Goal: Transaction & Acquisition: Obtain resource

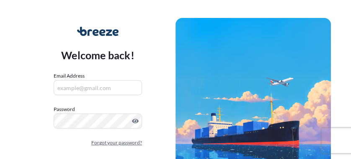
scroll to position [51, 0]
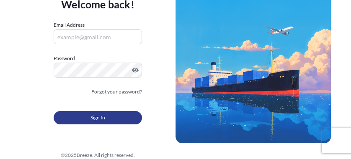
type input "[EMAIL_ADDRESS][DOMAIN_NAME]"
click at [101, 115] on span "Sign In" at bounding box center [97, 118] width 15 height 8
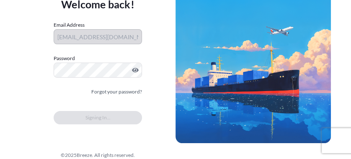
scroll to position [0, 0]
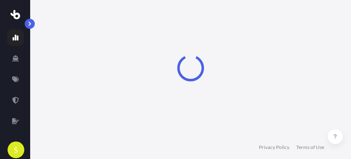
select select "2025"
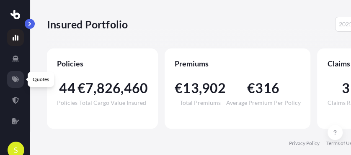
click at [16, 79] on icon at bounding box center [15, 80] width 7 height 6
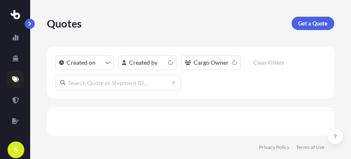
scroll to position [3, 5]
click at [15, 60] on icon at bounding box center [15, 58] width 7 height 7
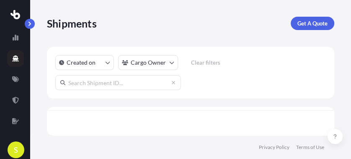
scroll to position [25, 282]
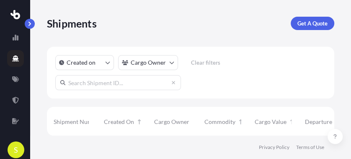
click at [76, 82] on input "text" at bounding box center [118, 82] width 126 height 15
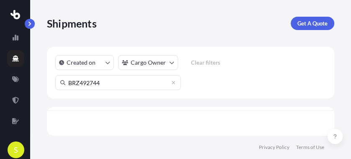
scroll to position [0, 0]
type input "BRZ492744"
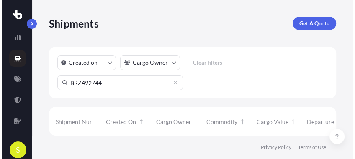
scroll to position [3, 0]
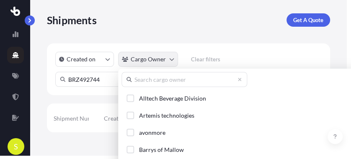
click at [169, 59] on html "S Shipments Get A Quote Created on Cargo Owner Clear filters BRZ492744 No resul…" at bounding box center [175, 76] width 351 height 159
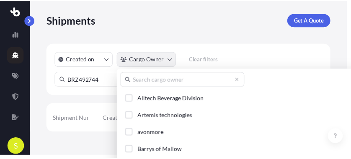
scroll to position [5, 5]
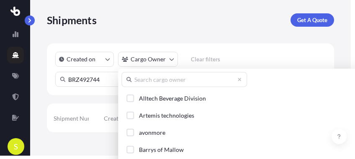
click at [144, 78] on input "text" at bounding box center [184, 79] width 126 height 15
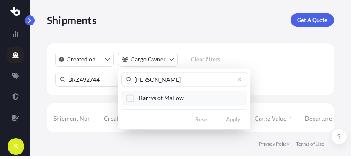
type input "[PERSON_NAME]"
click at [131, 101] on div "Select Option" at bounding box center [130, 99] width 8 height 8
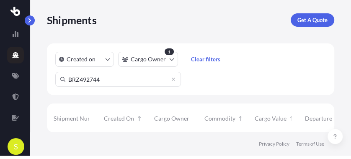
scroll to position [3, 0]
click at [16, 97] on icon at bounding box center [15, 97] width 7 height 7
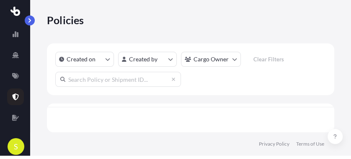
scroll to position [3, 5]
click at [70, 81] on input "text" at bounding box center [118, 79] width 126 height 15
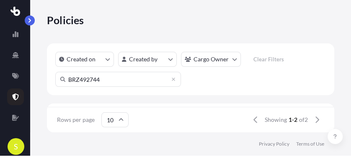
type input "BRZ492744"
click at [293, 121] on span "1-1" at bounding box center [292, 120] width 9 height 8
click at [120, 119] on icon at bounding box center [121, 119] width 5 height 3
click at [120, 119] on icon at bounding box center [120, 120] width 5 height 5
click at [125, 82] on input "BRZ492744" at bounding box center [118, 79] width 126 height 15
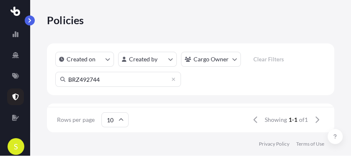
click at [164, 118] on div "Rows per page 10 Showing 1-1 of 1" at bounding box center [190, 120] width 287 height 25
click at [171, 59] on html "S Policies Created on Created by Cargo Owner Clear Filters BRZ492744 Policy Num…" at bounding box center [175, 76] width 351 height 159
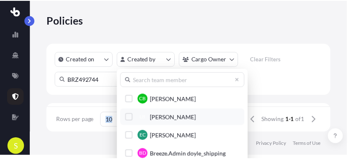
scroll to position [57, 0]
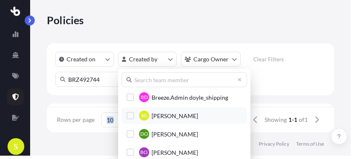
click at [130, 117] on div "Select Option" at bounding box center [130, 116] width 8 height 8
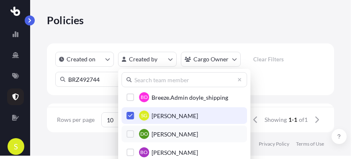
click at [227, 133] on button "DO [PERSON_NAME]" at bounding box center [184, 134] width 126 height 17
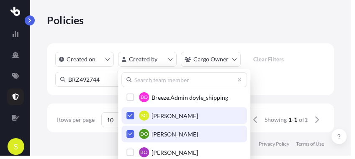
click at [127, 133] on span "Select Option" at bounding box center [130, 134] width 6 height 6
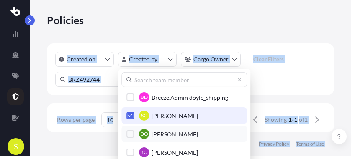
drag, startPoint x: 241, startPoint y: 70, endPoint x: 243, endPoint y: 32, distance: 38.1
click at [243, 32] on html "S Policies Created on Created by Cargo Owner Clear Filters BRZ492744 Policy Num…" at bounding box center [177, 76] width 355 height 159
drag, startPoint x: 243, startPoint y: 32, endPoint x: 264, endPoint y: 34, distance: 21.8
click at [264, 34] on html "S Policies Created on Created by Cargo Owner Clear Filters BRZ492744 Policy Num…" at bounding box center [177, 76] width 355 height 159
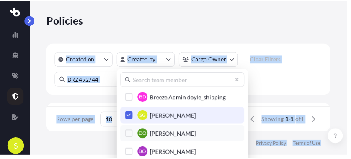
scroll to position [3, 5]
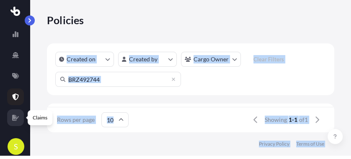
click at [15, 118] on icon at bounding box center [15, 118] width 7 height 6
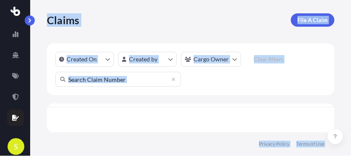
scroll to position [3, 5]
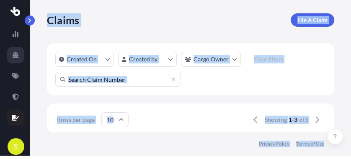
click at [17, 52] on icon at bounding box center [15, 55] width 7 height 7
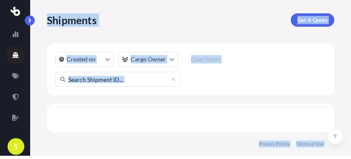
scroll to position [25, 282]
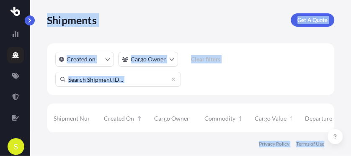
click at [269, 62] on div "Created on Cargo Owner Clear filters" at bounding box center [190, 70] width 287 height 52
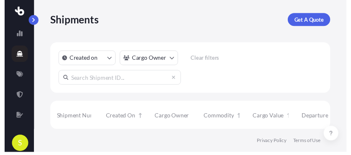
scroll to position [3, 0]
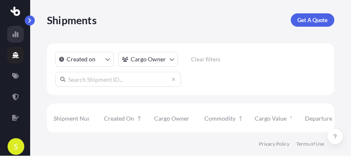
click at [15, 34] on icon at bounding box center [16, 34] width 6 height 6
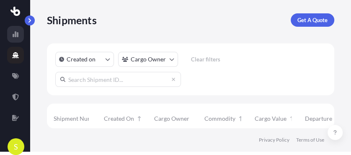
select select "2025"
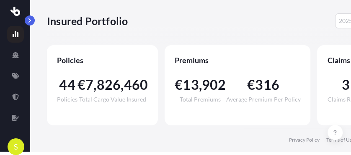
click at [77, 80] on span "€" at bounding box center [81, 84] width 8 height 13
click at [78, 60] on span "Policies" at bounding box center [102, 60] width 91 height 10
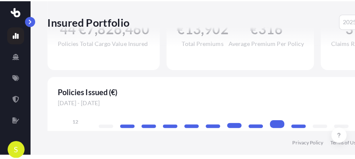
scroll to position [84, 0]
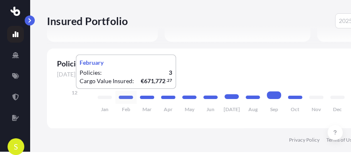
click at [129, 97] on icon at bounding box center [126, 97] width 14 height 3
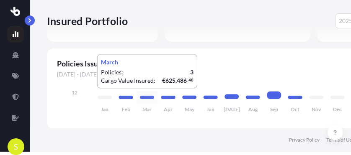
click at [142, 97] on icon at bounding box center [147, 97] width 14 height 3
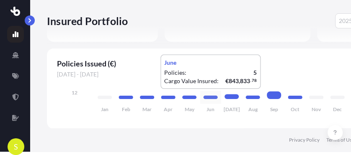
click at [211, 97] on icon at bounding box center [210, 97] width 14 height 3
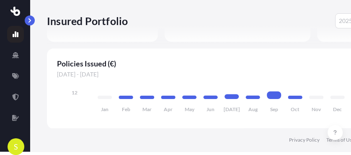
click at [213, 110] on tspan "Jun" at bounding box center [210, 109] width 8 height 6
click at [16, 146] on span "S" at bounding box center [16, 147] width 4 height 8
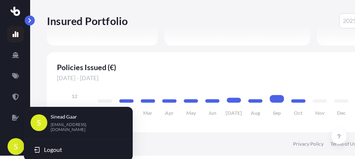
click at [51, 123] on div "[PERSON_NAME] [EMAIL_ADDRESS][DOMAIN_NAME]" at bounding box center [88, 123] width 75 height 18
click at [41, 119] on div "S" at bounding box center [39, 123] width 17 height 17
click at [17, 38] on link at bounding box center [15, 34] width 17 height 17
click at [15, 36] on icon at bounding box center [16, 34] width 6 height 6
click at [15, 33] on icon at bounding box center [16, 34] width 6 height 6
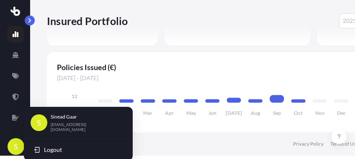
click at [15, 33] on icon at bounding box center [16, 34] width 6 height 6
click at [16, 55] on icon at bounding box center [15, 55] width 7 height 6
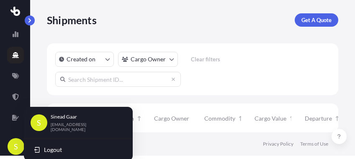
scroll to position [25, 287]
click at [310, 22] on p "Get A Quote" at bounding box center [316, 20] width 30 height 8
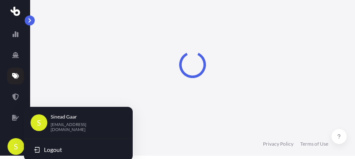
select select "Sea"
select select "1"
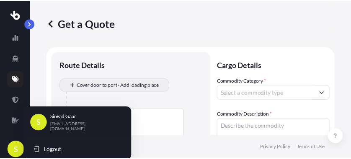
scroll to position [13, 0]
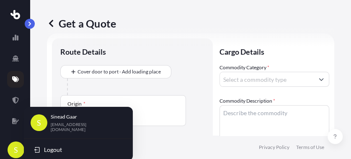
click at [46, 79] on div "Get a Quote Route Details Cover door to port - Add loading place Place of loadi…" at bounding box center [190, 68] width 320 height 136
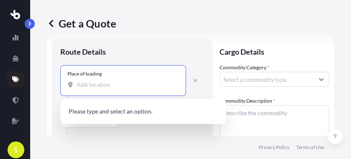
click at [79, 85] on input "Place of loading" at bounding box center [126, 85] width 99 height 8
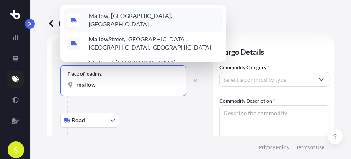
click at [129, 20] on span "Mallow, [GEOGRAPHIC_DATA], [GEOGRAPHIC_DATA]" at bounding box center [154, 20] width 131 height 17
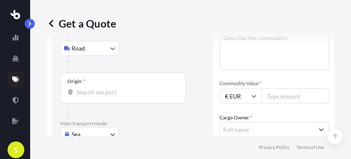
scroll to position [90, 0]
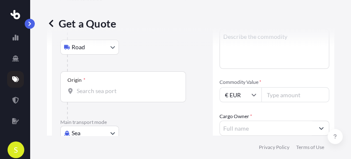
type input "Mallow, [GEOGRAPHIC_DATA], [GEOGRAPHIC_DATA]"
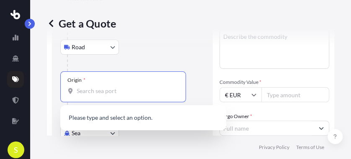
click at [82, 92] on input "Origin *" at bounding box center [126, 91] width 99 height 8
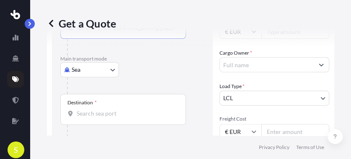
scroll to position [156, 0]
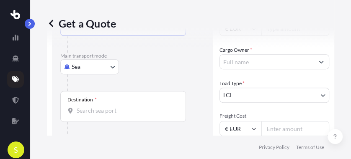
type input "IEROE - [GEOGRAPHIC_DATA], [GEOGRAPHIC_DATA]"
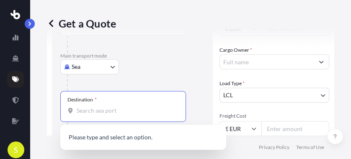
click at [80, 111] on input "Destination *" at bounding box center [126, 111] width 99 height 8
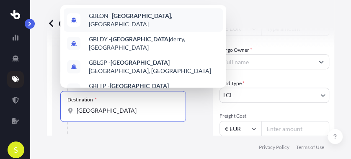
click at [124, 28] on div "GBLON - [GEOGRAPHIC_DATA] , [GEOGRAPHIC_DATA]" at bounding box center [143, 19] width 159 height 23
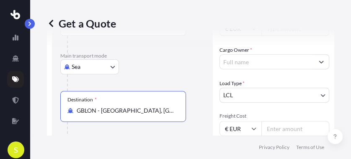
type input "GBLON - [GEOGRAPHIC_DATA], [GEOGRAPHIC_DATA]"
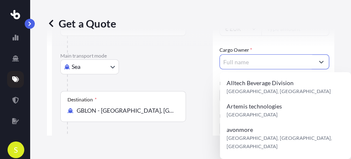
click at [318, 62] on icon "Show suggestions" at bounding box center [320, 61] width 5 height 5
click at [266, 158] on span "Barrys of Mallow" at bounding box center [248, 162] width 45 height 8
type input "Barrys of Mallow"
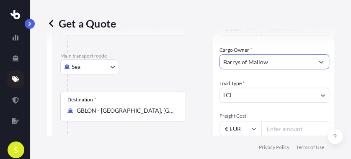
click at [319, 94] on body "15 options available. S Get a Quote Route Details Reset Route Details Place of …" at bounding box center [175, 79] width 351 height 159
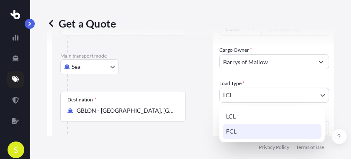
click at [238, 134] on div "FCL" at bounding box center [272, 131] width 99 height 15
select select "2"
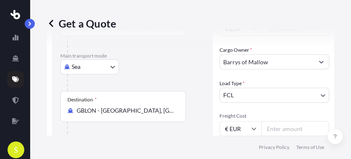
click at [269, 128] on input "Freight Cost" at bounding box center [295, 128] width 68 height 15
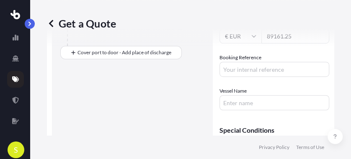
scroll to position [249, 0]
type input "89161.25"
click at [231, 68] on input "Booking Reference" at bounding box center [274, 69] width 110 height 15
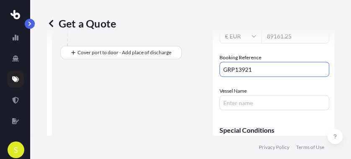
type input "GRP13921"
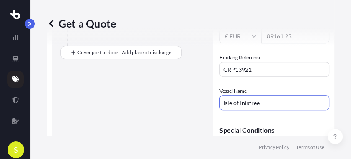
click at [241, 103] on input "Isle of Inisfree" at bounding box center [274, 102] width 110 height 15
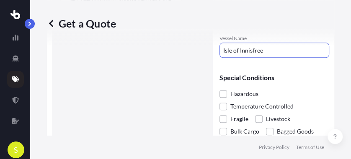
scroll to position [338, 0]
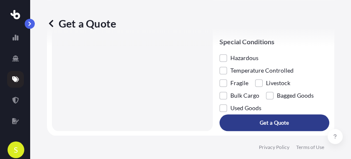
type input "Isle of Innisfree"
click at [270, 121] on p "Get a Quote" at bounding box center [273, 123] width 29 height 8
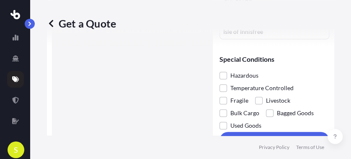
scroll to position [0, 0]
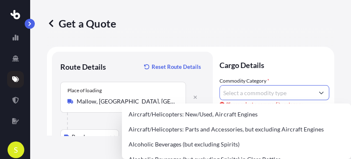
click at [318, 92] on icon "Show suggestions" at bounding box center [320, 92] width 5 height 5
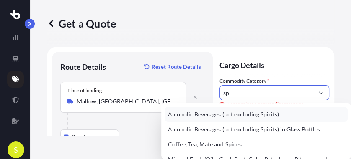
click at [239, 117] on div "Alcoholic Beverages (but excluding Spirits)" at bounding box center [255, 114] width 183 height 15
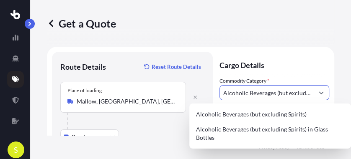
drag, startPoint x: 305, startPoint y: 93, endPoint x: 212, endPoint y: 91, distance: 93.3
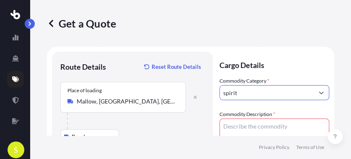
type input "spirit"
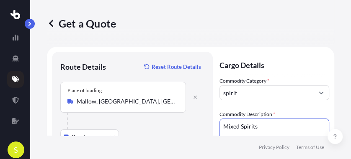
type textarea "Mixed Spirits"
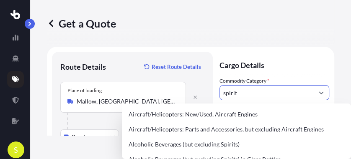
click at [319, 93] on icon "Show suggestions" at bounding box center [321, 93] width 5 height 3
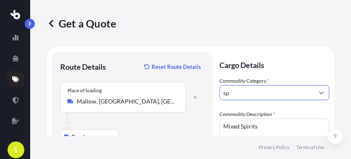
type input "s"
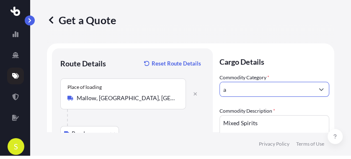
scroll to position [3, 0]
click at [316, 89] on body "140 options available. 66 options available. 2 options available. 1 option avai…" at bounding box center [175, 76] width 351 height 159
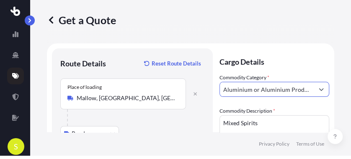
click at [316, 89] on body "66 options available. 2 options available. 1 option available. 0 options availa…" at bounding box center [175, 76] width 351 height 159
click at [316, 89] on body "2 options available. 1 option available. 0 options available. 140 options avail…" at bounding box center [175, 76] width 351 height 159
click at [309, 89] on input "Aluminium or Aluminium Products" at bounding box center [267, 89] width 94 height 15
type input "s"
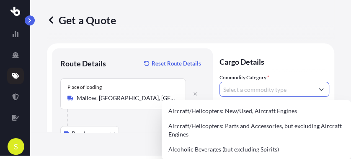
click at [318, 90] on icon "Show suggestions" at bounding box center [320, 89] width 5 height 5
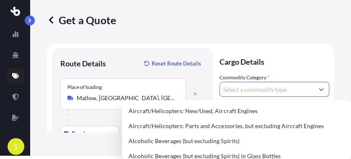
click at [318, 90] on icon "Show suggestions" at bounding box center [320, 89] width 5 height 5
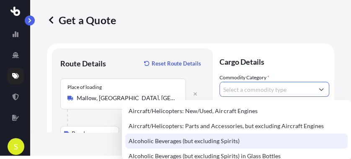
click at [259, 137] on div "Alcoholic Beverages (but excluding Spirits)" at bounding box center [236, 141] width 222 height 15
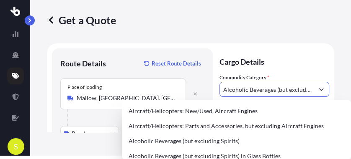
click at [318, 89] on icon "Show suggestions" at bounding box center [320, 89] width 5 height 5
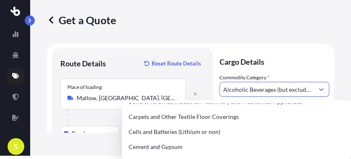
scroll to position [174, 0]
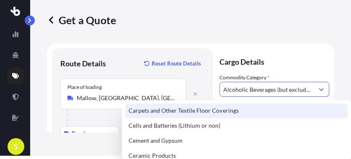
click at [293, 79] on body "S Get a Quote Route Details Reset Route Details Place of loading [GEOGRAPHIC_DA…" at bounding box center [175, 76] width 351 height 159
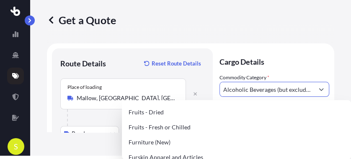
scroll to position [682, 0]
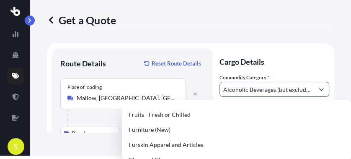
click at [313, 123] on div "Furniture (New)" at bounding box center [236, 130] width 222 height 15
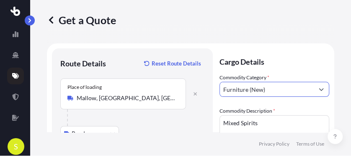
click at [318, 91] on icon "Show suggestions" at bounding box center [320, 89] width 5 height 5
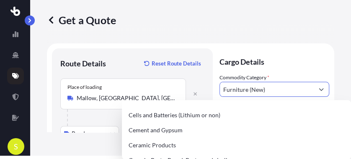
scroll to position [186, 0]
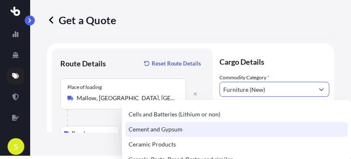
click at [301, 124] on div "Cement and Gypsum" at bounding box center [236, 129] width 222 height 15
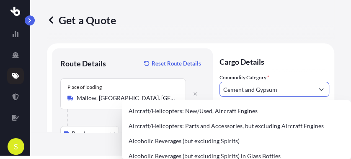
click at [318, 89] on icon "Show suggestions" at bounding box center [320, 89] width 5 height 5
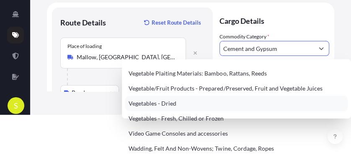
scroll to position [3, 0]
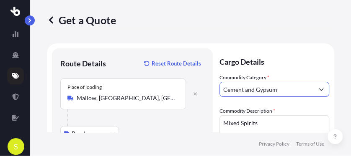
click at [316, 90] on body "S Get a Quote Route Details Reset Route Details Place of loading [GEOGRAPHIC_DA…" at bounding box center [175, 76] width 351 height 159
click at [307, 90] on input "Alcoholic Beverages (but excluding Spirits)" at bounding box center [267, 89] width 94 height 15
drag, startPoint x: 307, startPoint y: 90, endPoint x: 209, endPoint y: 93, distance: 98.4
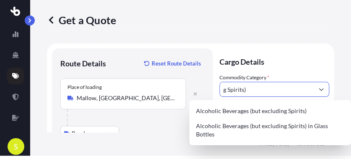
drag, startPoint x: 250, startPoint y: 89, endPoint x: 203, endPoint y: 89, distance: 46.4
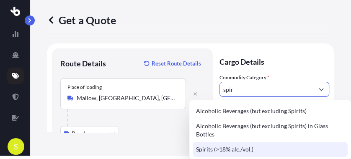
click at [216, 142] on div "Spirits (>18% alc./vol.)" at bounding box center [269, 149] width 155 height 15
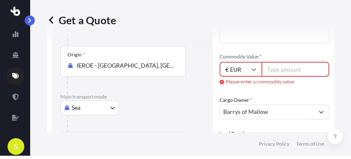
scroll to position [121, 0]
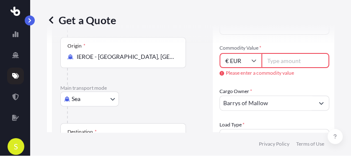
type input "Spirits (>18% alc./vol.)"
click at [269, 59] on input "Commodity Value *" at bounding box center [295, 60] width 68 height 15
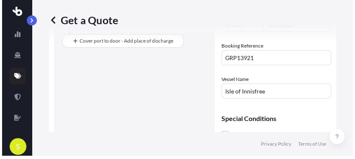
scroll to position [338, 0]
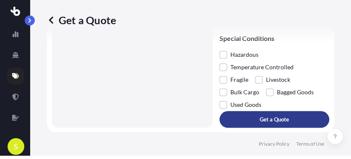
type input "89161.25"
click at [278, 118] on p "Get a Quote" at bounding box center [273, 119] width 29 height 8
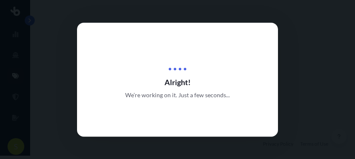
select select "Road"
select select "Sea"
select select "2"
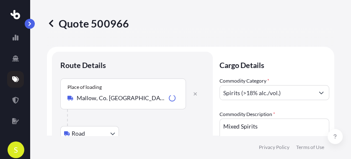
scroll to position [441, 0]
